Goal: Task Accomplishment & Management: Use online tool/utility

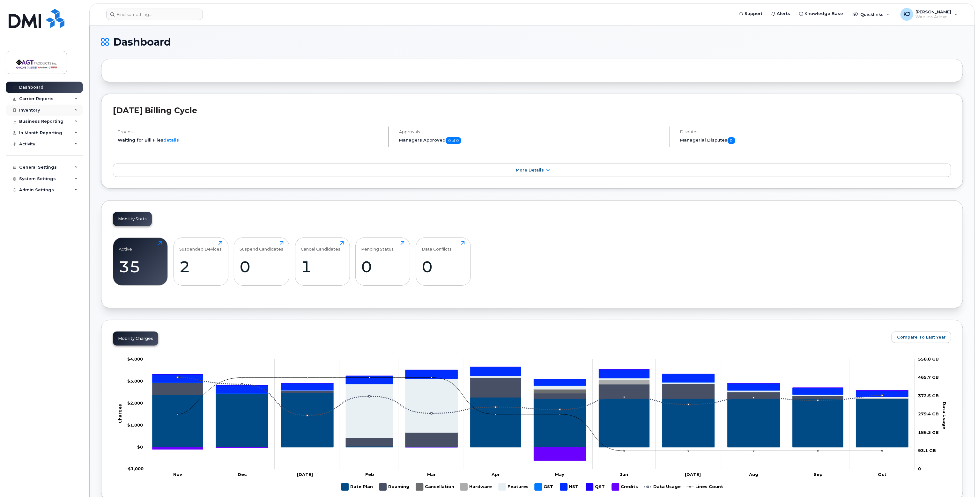
click at [36, 110] on div "Inventory" at bounding box center [29, 110] width 21 height 5
click at [44, 97] on div "Carrier Reports" at bounding box center [36, 98] width 34 height 5
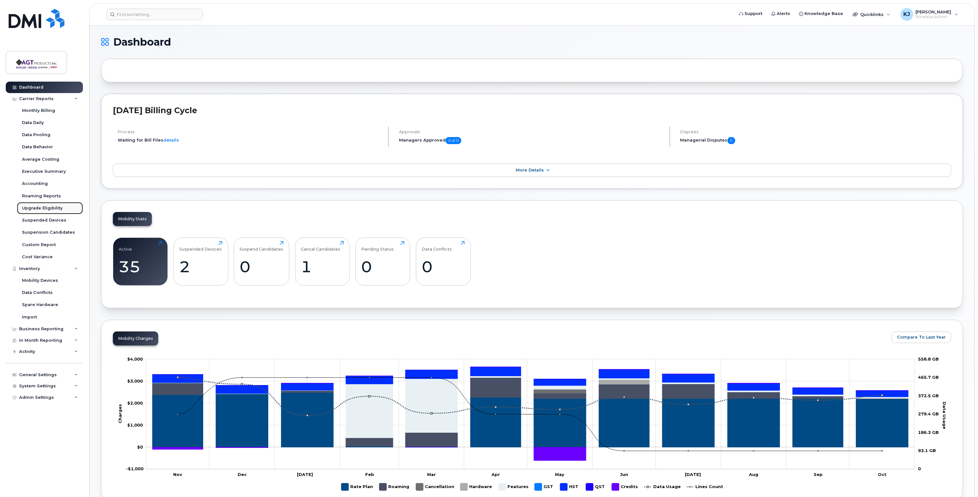
click at [48, 208] on div "Upgrade Eligibility" at bounding box center [42, 208] width 40 height 6
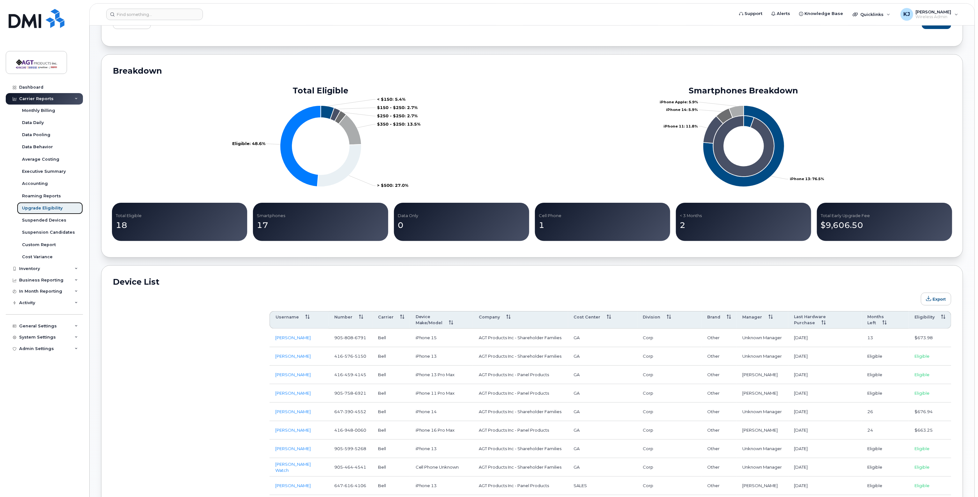
scroll to position [191, 0]
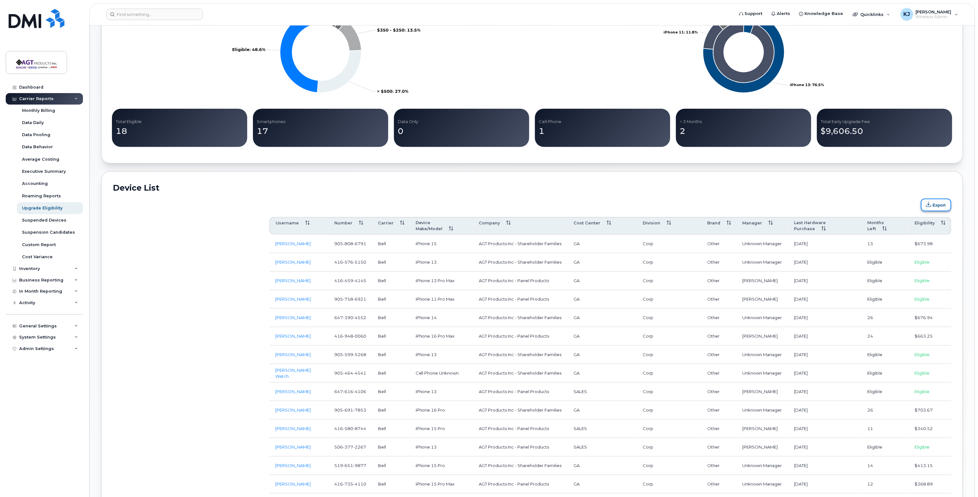
click at [937, 206] on button "Export" at bounding box center [935, 205] width 30 height 13
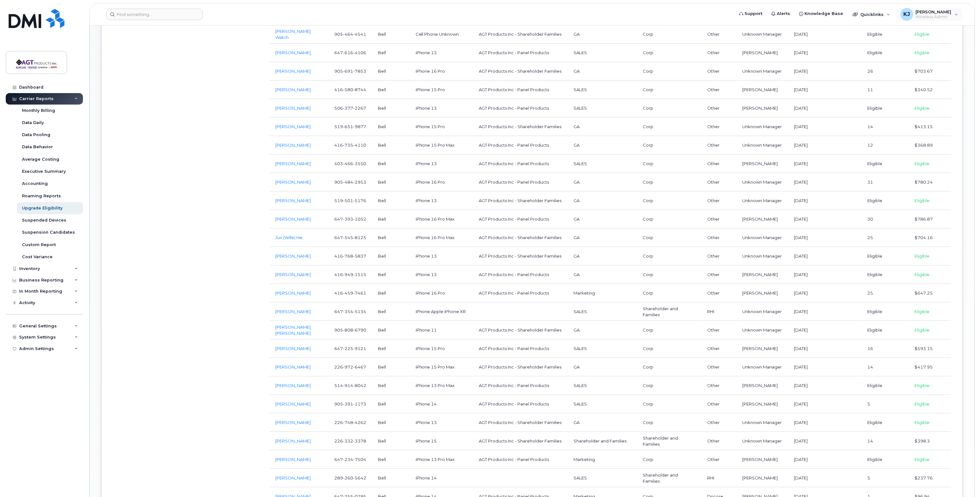
scroll to position [530, 0]
click at [938, 16] on span "Wireless Admin" at bounding box center [933, 16] width 36 height 5
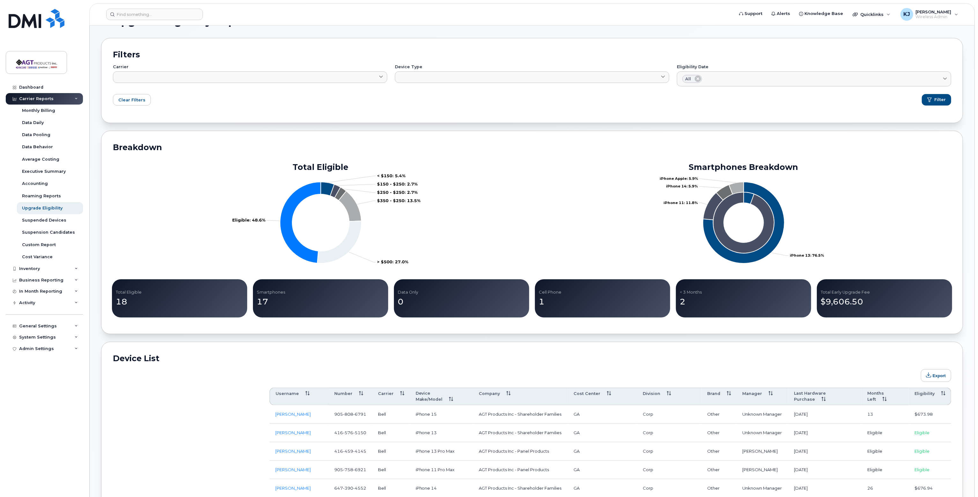
scroll to position [20, 0]
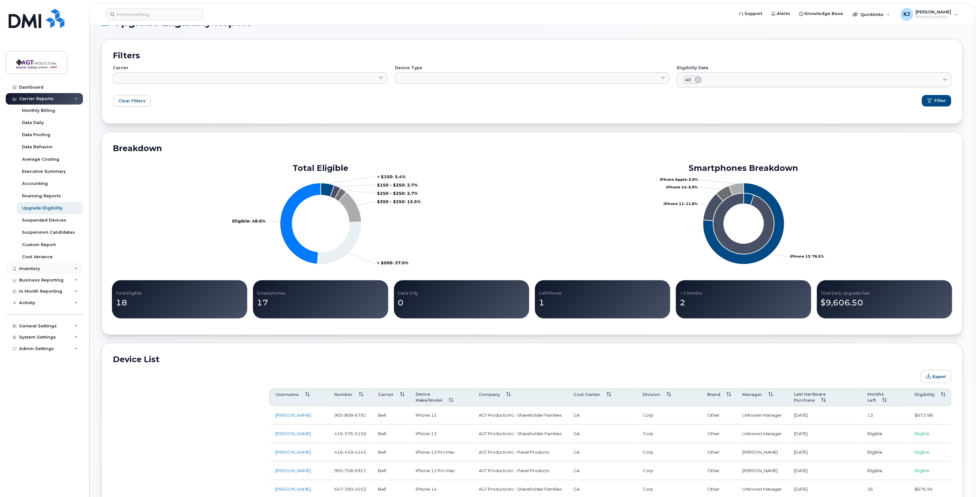
click at [46, 272] on div "Inventory" at bounding box center [44, 268] width 77 height 11
